Goal: Transaction & Acquisition: Purchase product/service

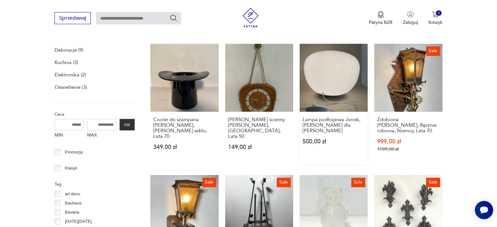
scroll to position [200, 0]
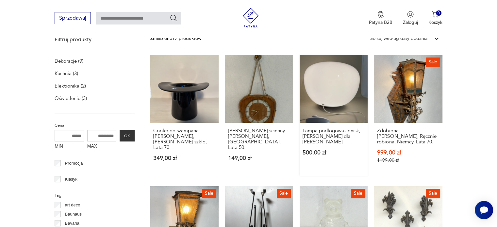
click at [315, 85] on link "Lampa podłogowa Jonisk, [PERSON_NAME] dla Ikea 500,00 zł" at bounding box center [333, 115] width 68 height 121
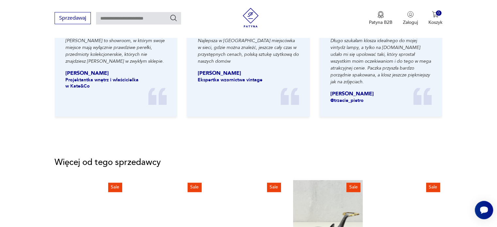
scroll to position [653, 0]
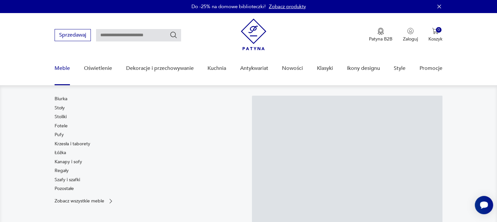
click at [62, 65] on link "Meble" at bounding box center [62, 68] width 15 height 25
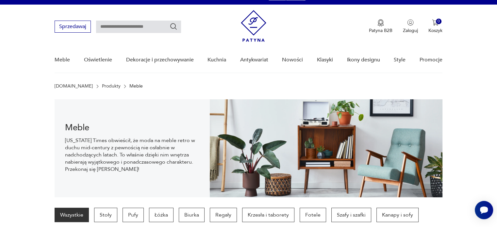
scroll to position [45, 0]
